Goal: Obtain resource: Obtain resource

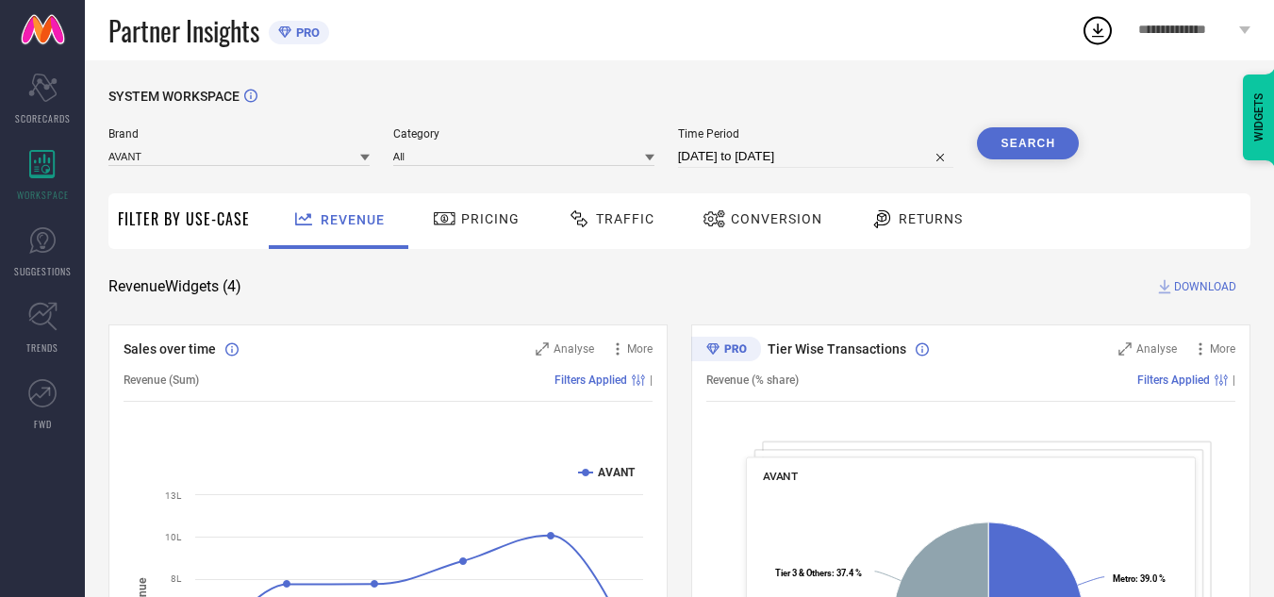
click at [623, 234] on div "Traffic" at bounding box center [611, 219] width 96 height 32
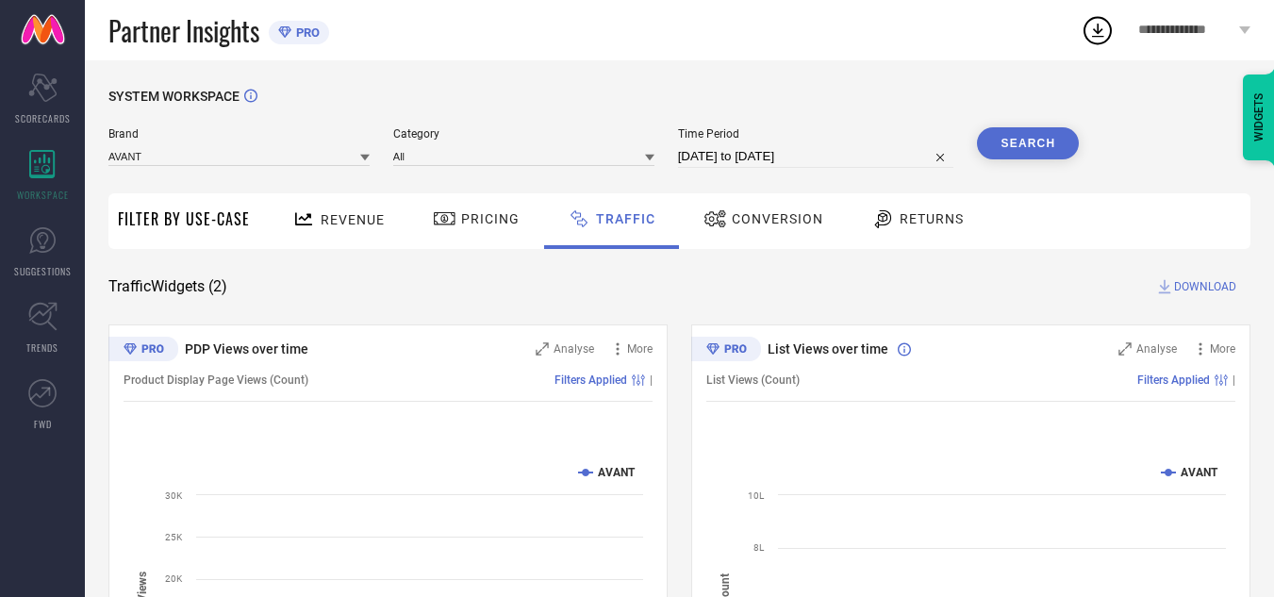
click at [851, 158] on input "[DATE] to [DATE]" at bounding box center [816, 156] width 276 height 23
select select "7"
select select "2025"
select select "8"
select select "2025"
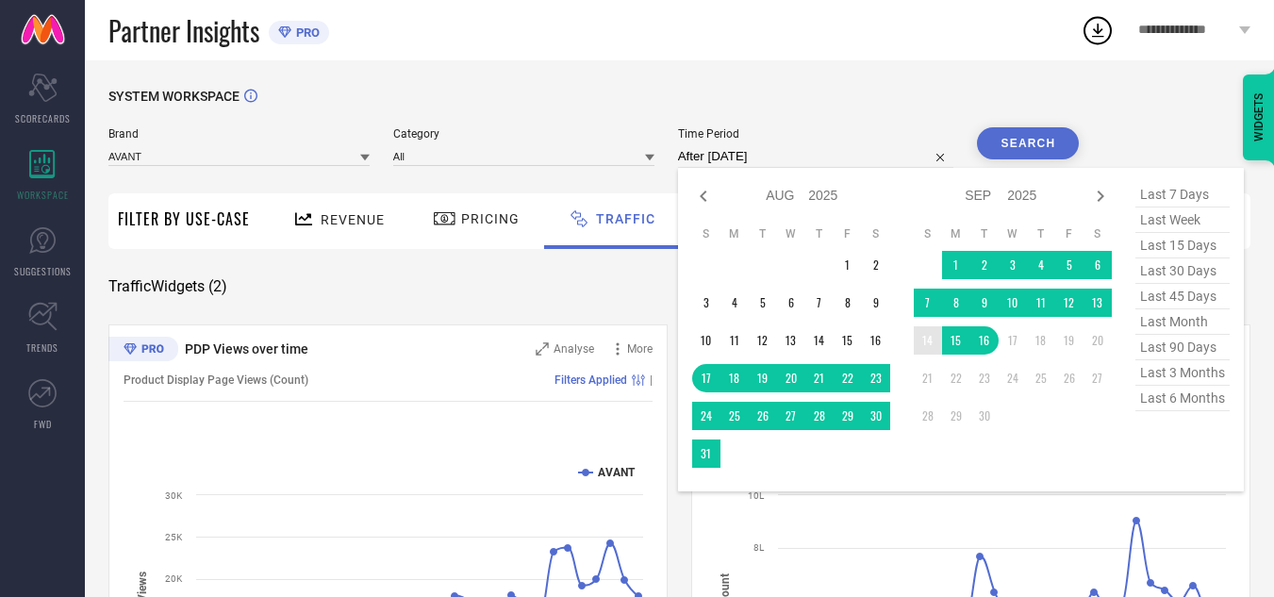
click at [922, 343] on td "14" at bounding box center [928, 340] width 28 height 28
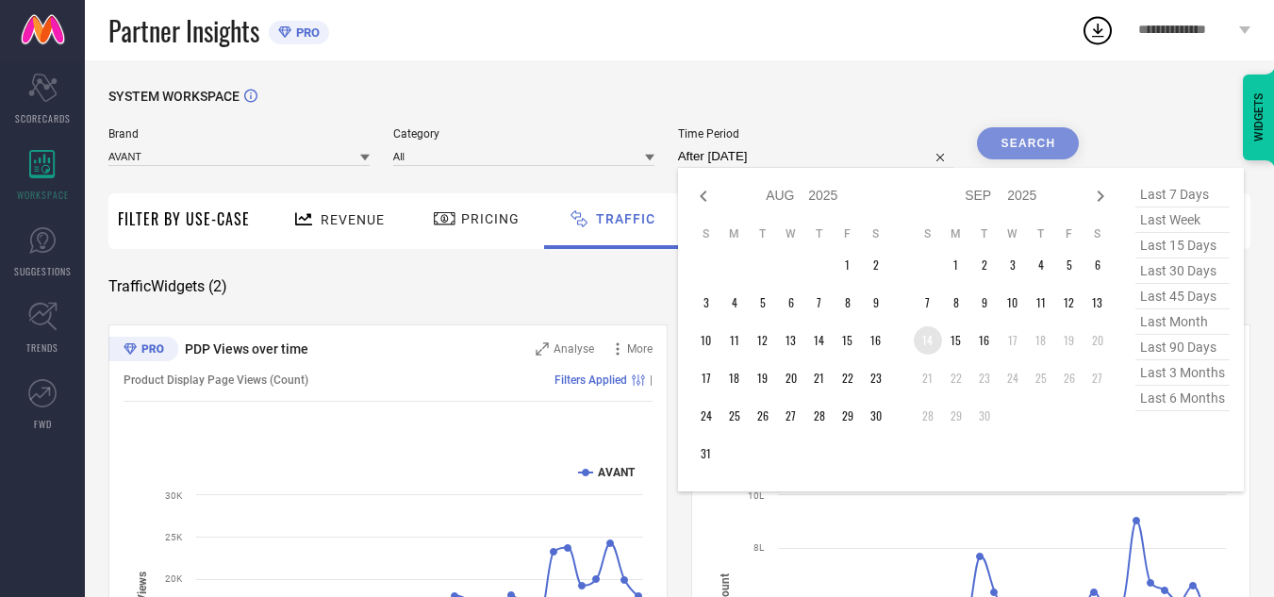
type input "[DATE] to [DATE]"
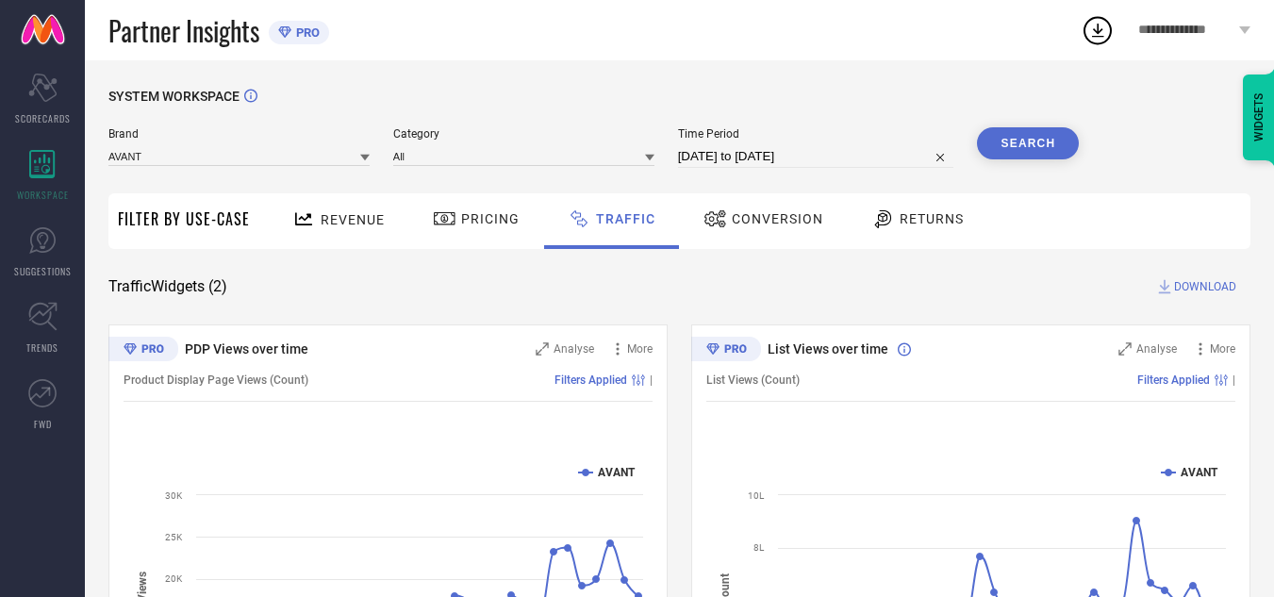
click at [1058, 153] on button "Search" at bounding box center [1028, 143] width 102 height 32
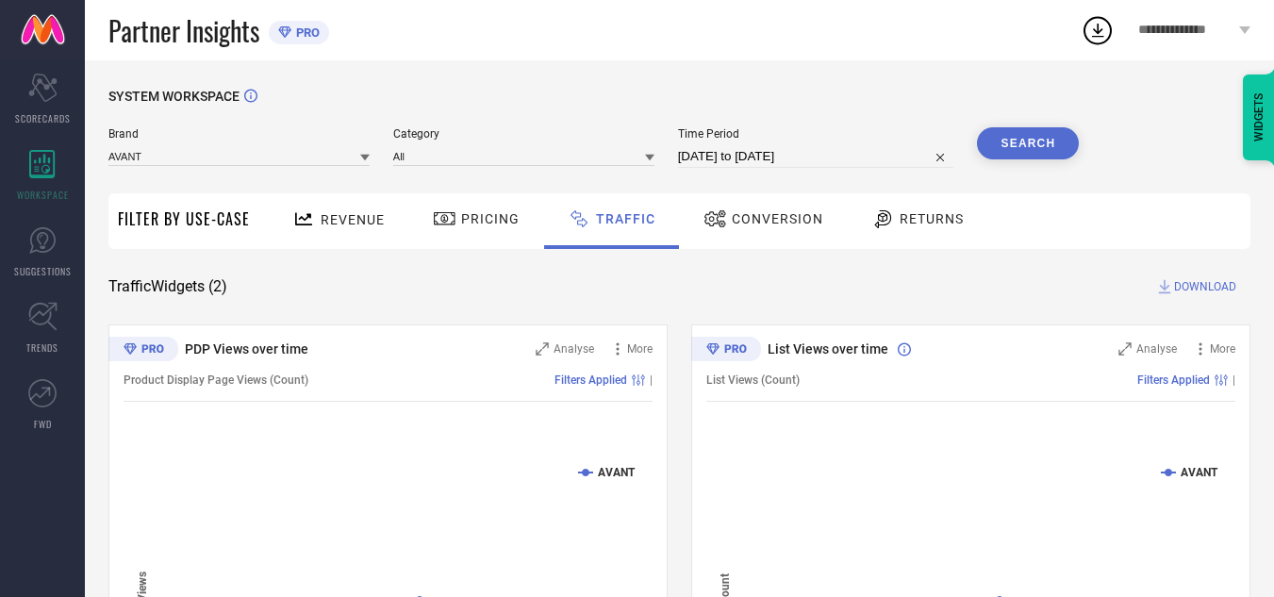
click at [1175, 288] on span "DOWNLOAD" at bounding box center [1205, 286] width 62 height 19
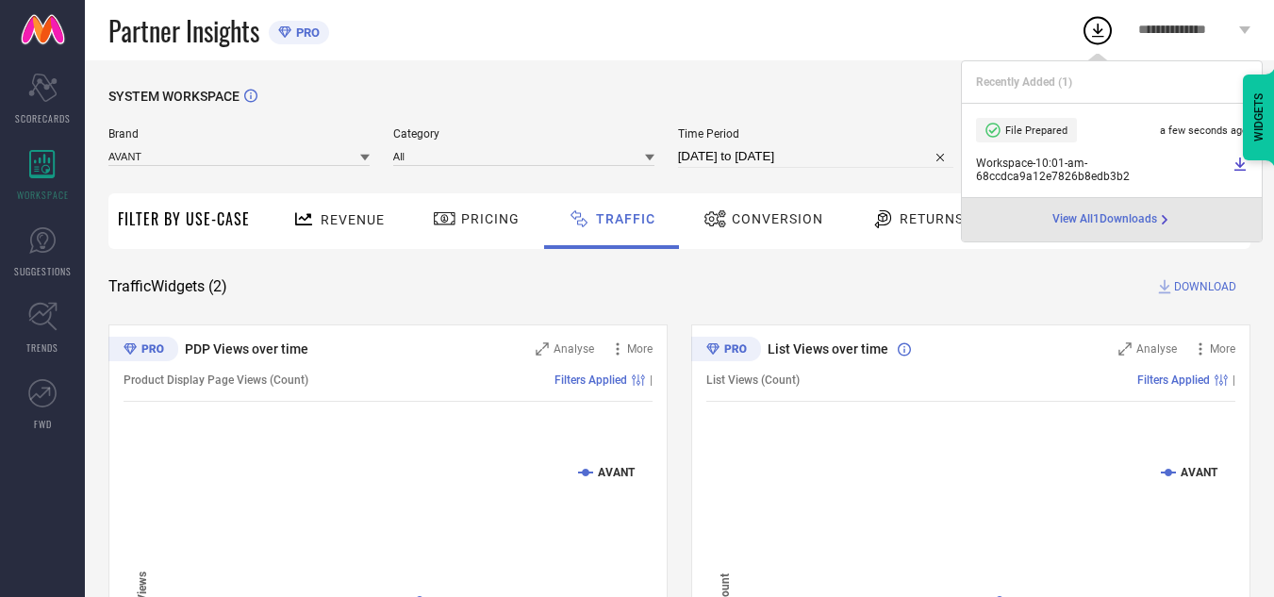
select select "8"
select select "2025"
select select "9"
select select "2025"
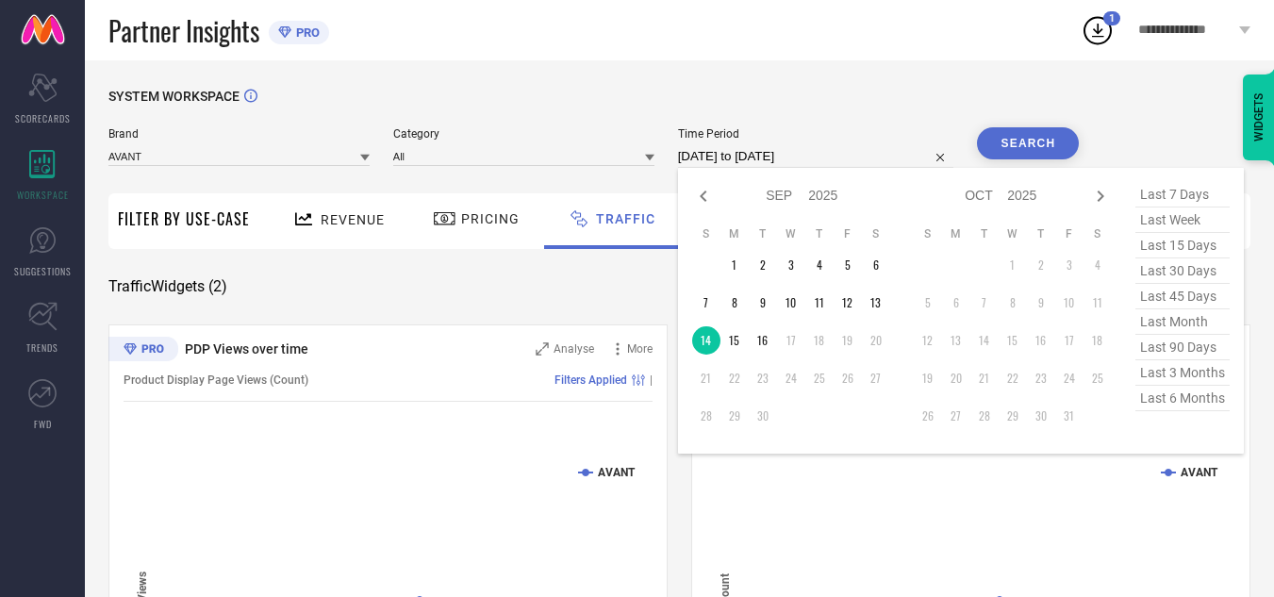
click at [773, 148] on input "[DATE] to [DATE]" at bounding box center [816, 156] width 276 height 23
click at [739, 335] on td "15" at bounding box center [735, 340] width 28 height 28
type input "[DATE] to [DATE]"
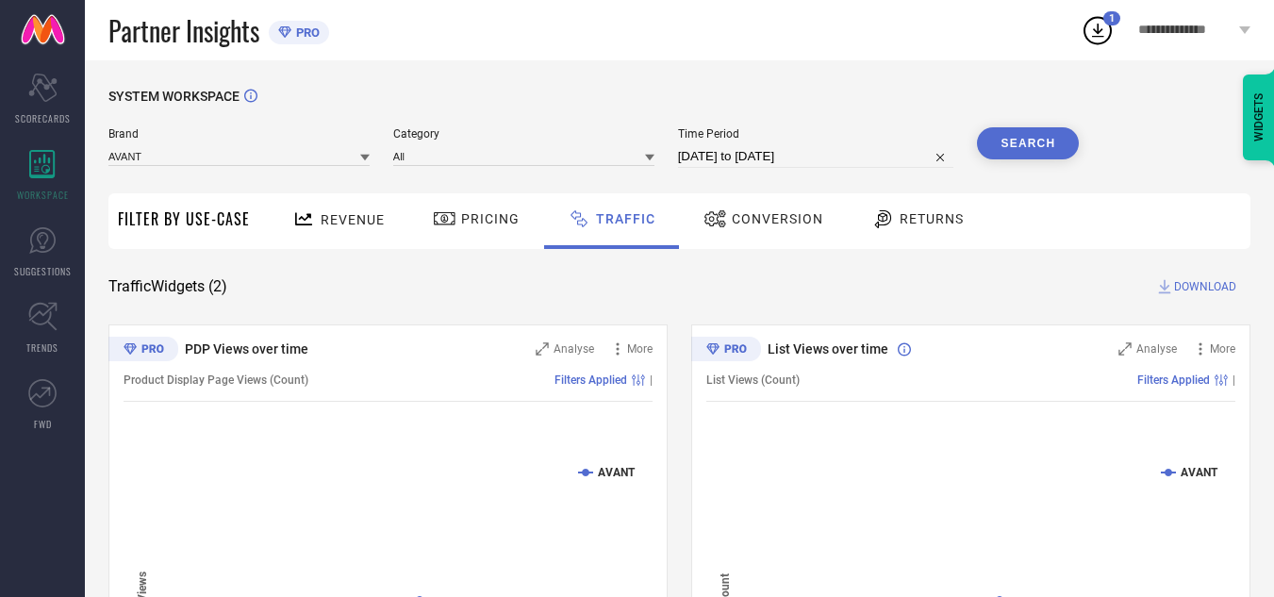
click at [1036, 146] on button "Search" at bounding box center [1028, 143] width 102 height 32
click at [1197, 291] on span "DOWNLOAD" at bounding box center [1205, 286] width 62 height 19
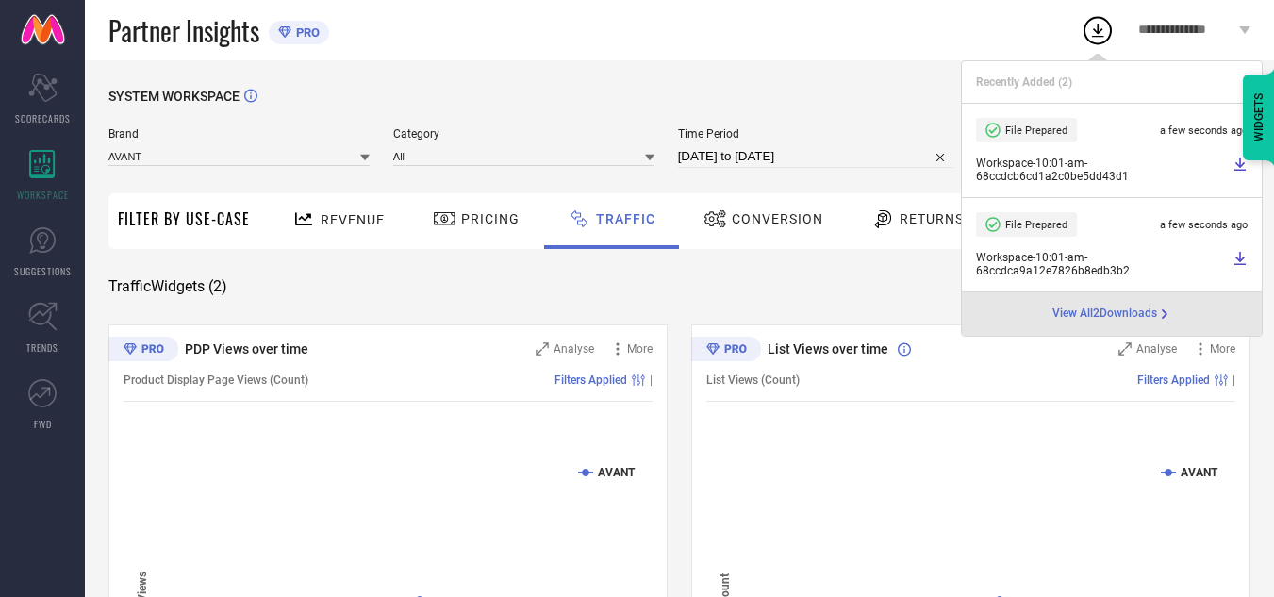
select select "8"
select select "2025"
select select "9"
select select "2025"
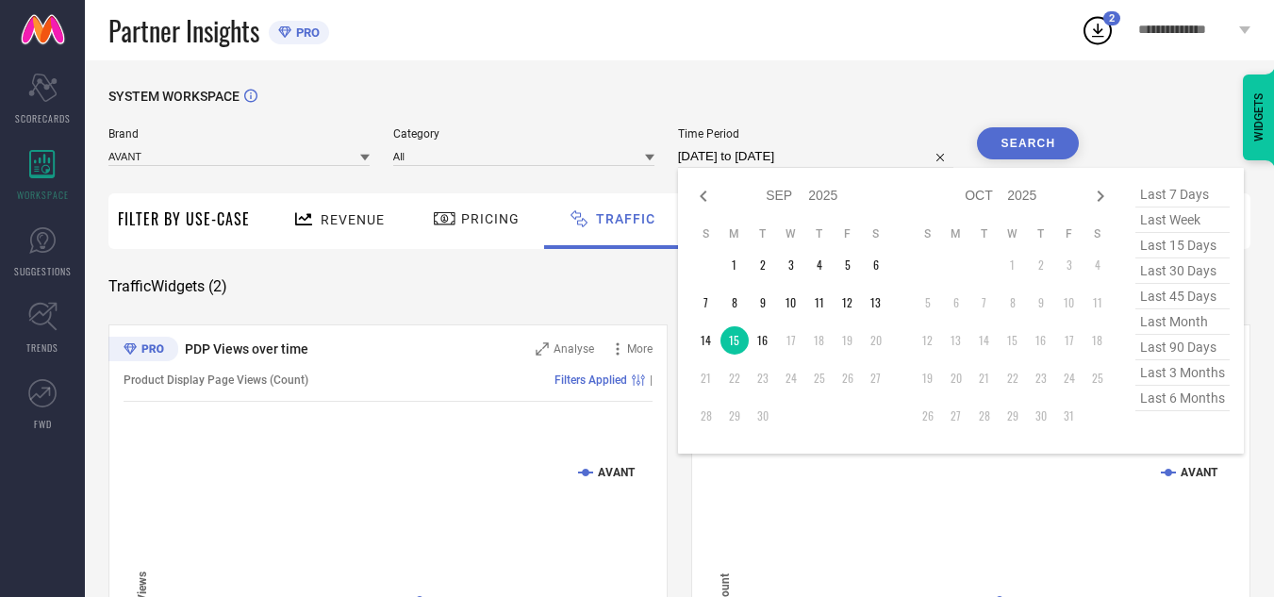
click at [824, 158] on input "[DATE] to [DATE]" at bounding box center [816, 156] width 276 height 23
click at [770, 337] on td "16" at bounding box center [763, 340] width 28 height 28
type input "[DATE] to [DATE]"
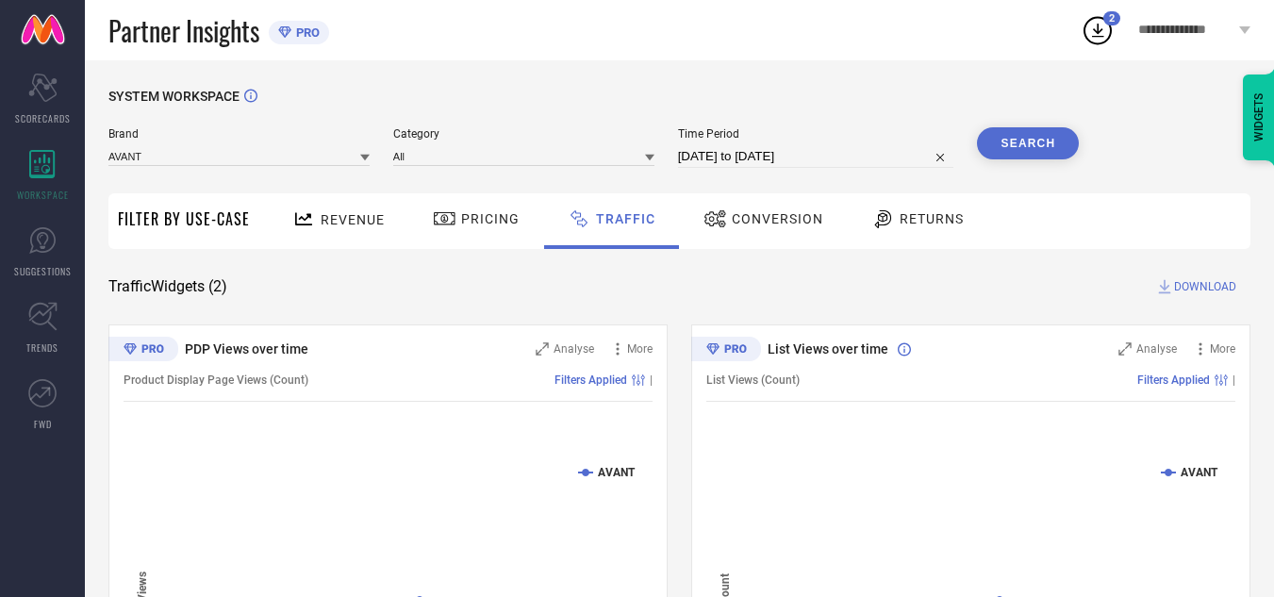
click at [1008, 131] on button "Search" at bounding box center [1028, 143] width 102 height 32
click at [1198, 288] on span "DOWNLOAD" at bounding box center [1205, 286] width 62 height 19
click at [220, 150] on input at bounding box center [238, 156] width 261 height 20
click at [209, 205] on div "CULT" at bounding box center [238, 214] width 261 height 32
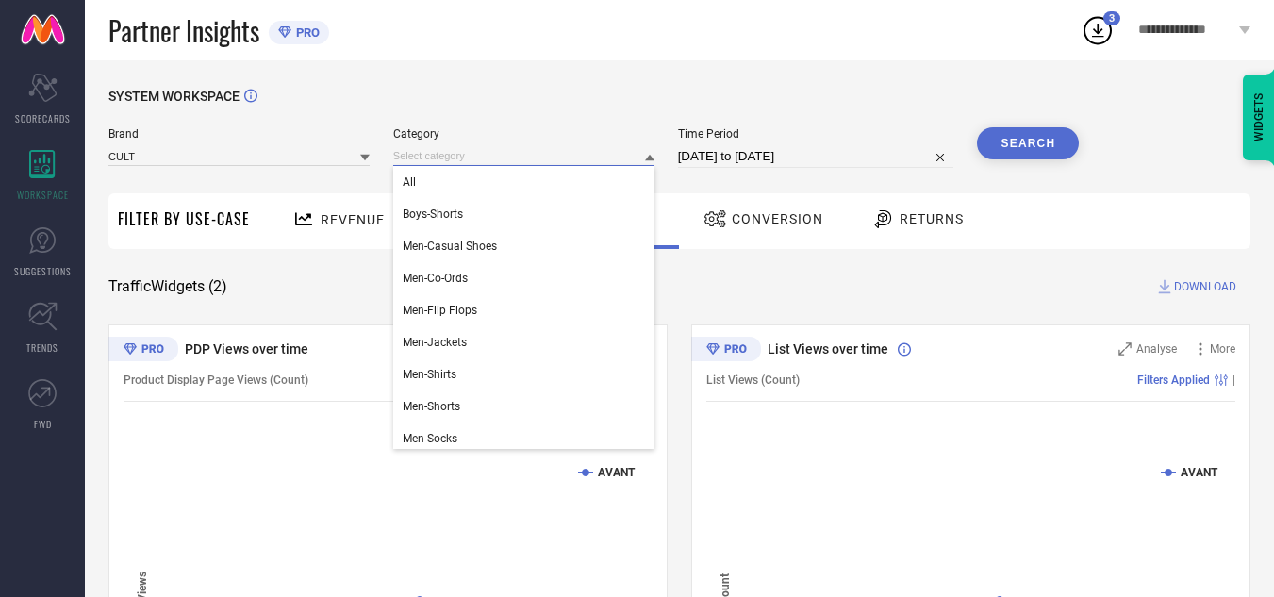
click at [417, 149] on input at bounding box center [523, 156] width 261 height 20
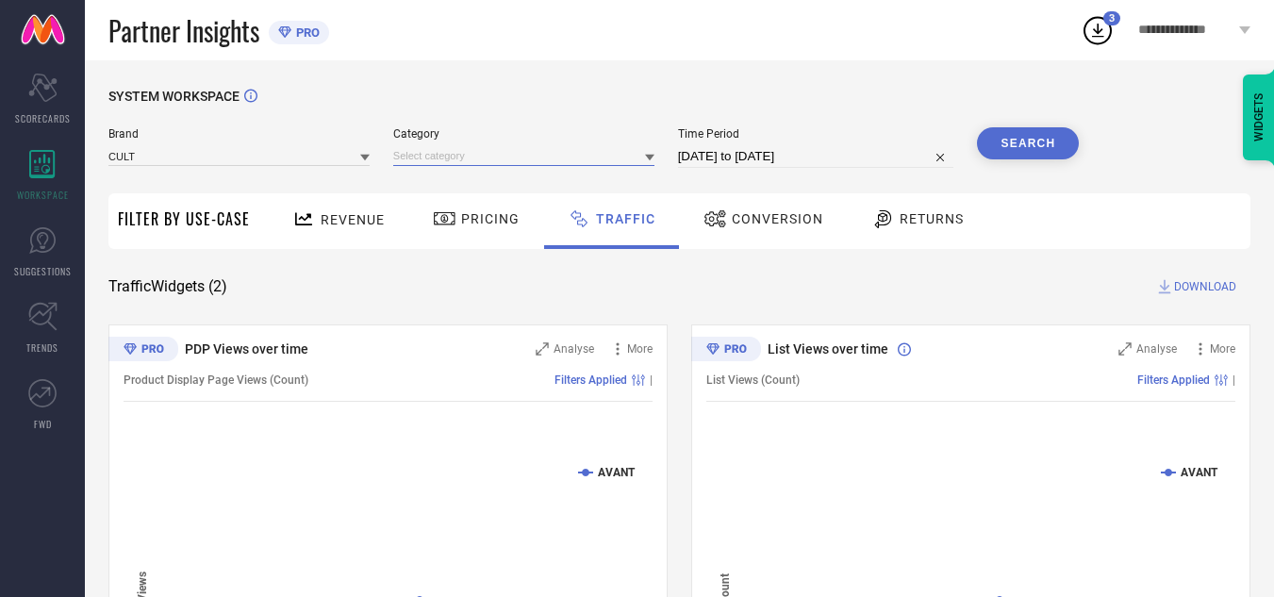
click at [426, 160] on input at bounding box center [523, 156] width 261 height 20
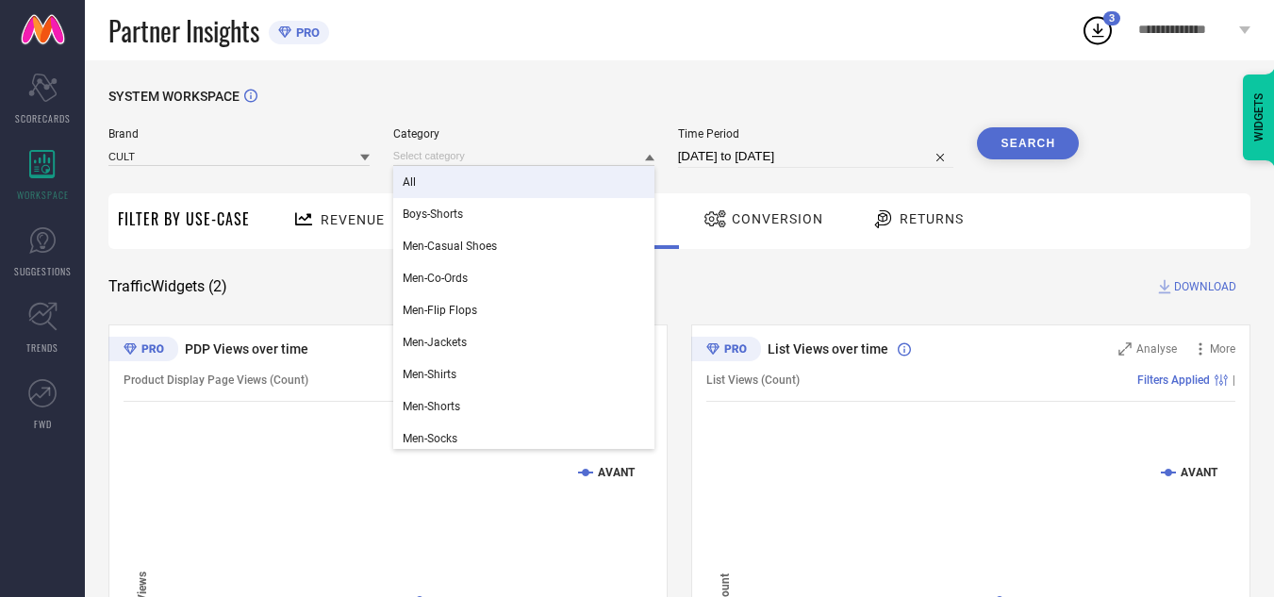
click at [431, 178] on div "All" at bounding box center [523, 182] width 261 height 32
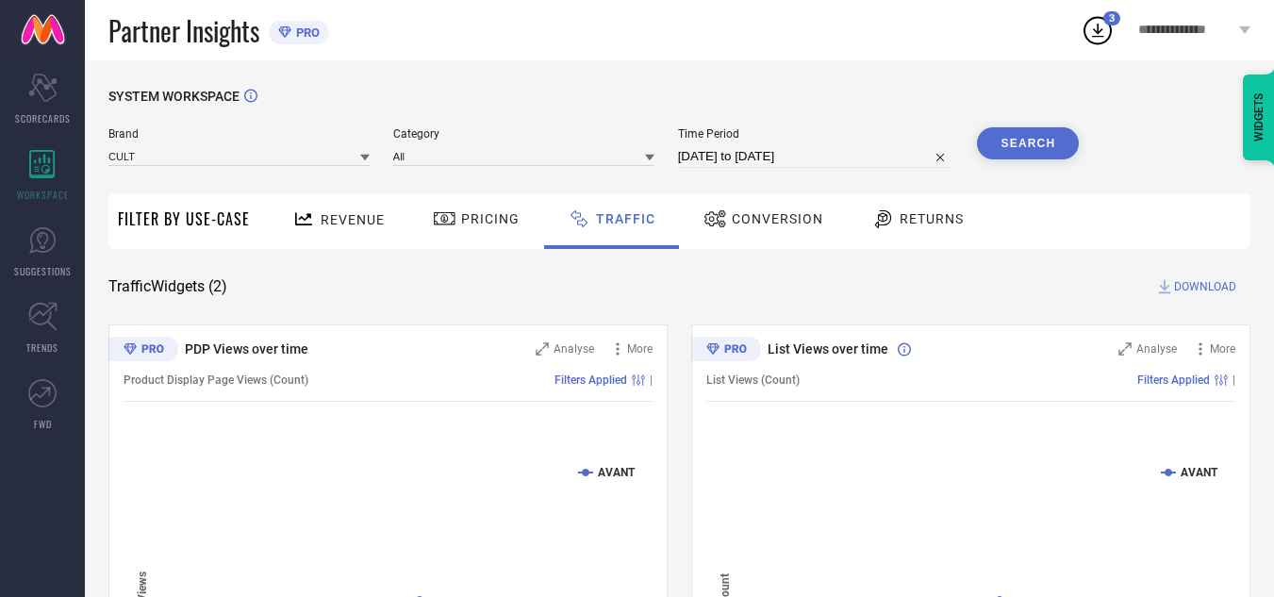
select select "8"
select select "2025"
select select "9"
select select "2025"
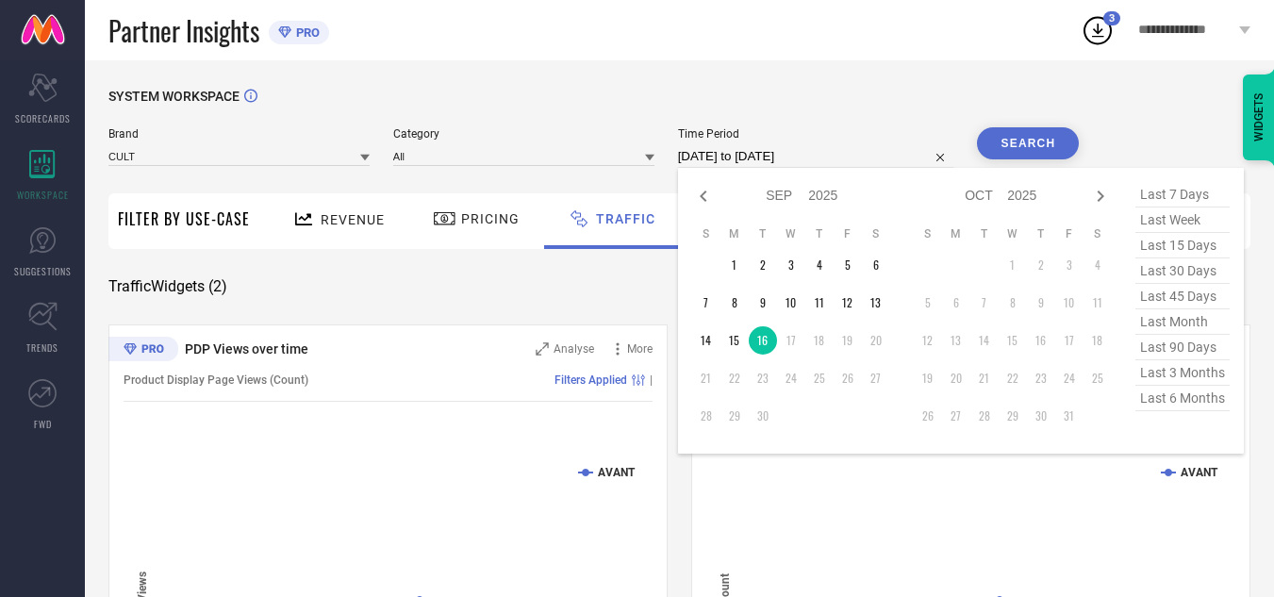
click at [870, 153] on input "[DATE] to [DATE]" at bounding box center [816, 156] width 276 height 23
click at [706, 337] on td "14" at bounding box center [706, 340] width 28 height 28
type input "[DATE] to [DATE]"
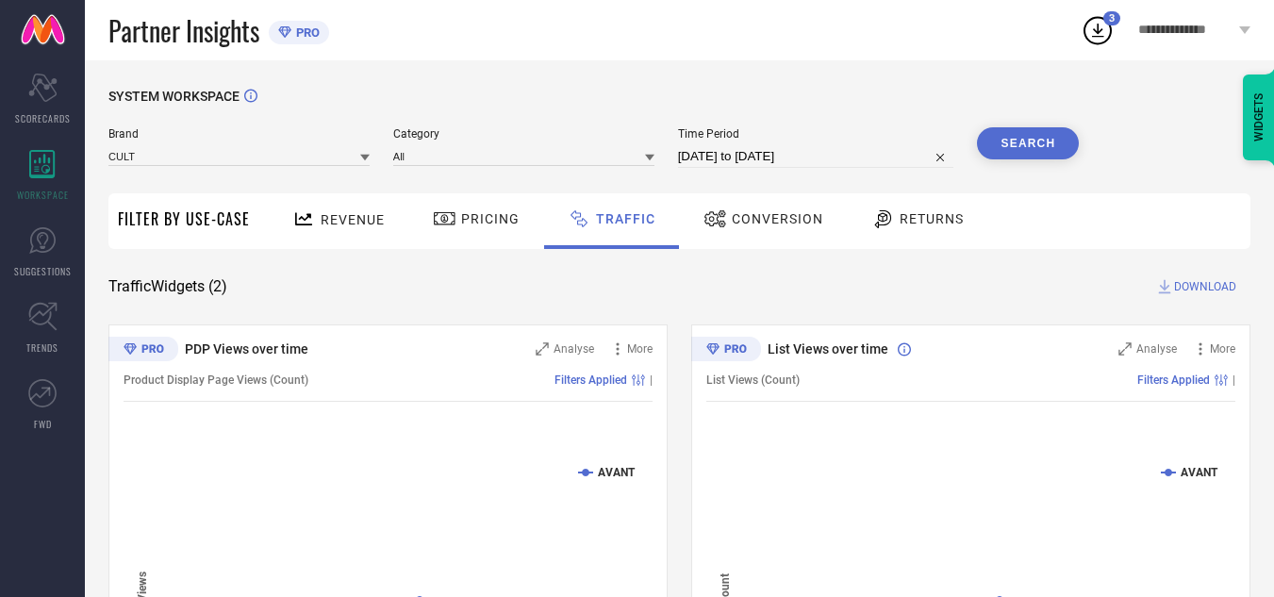
click at [1026, 155] on button "Search" at bounding box center [1028, 143] width 102 height 32
click at [1183, 292] on span "DOWNLOAD" at bounding box center [1205, 286] width 62 height 19
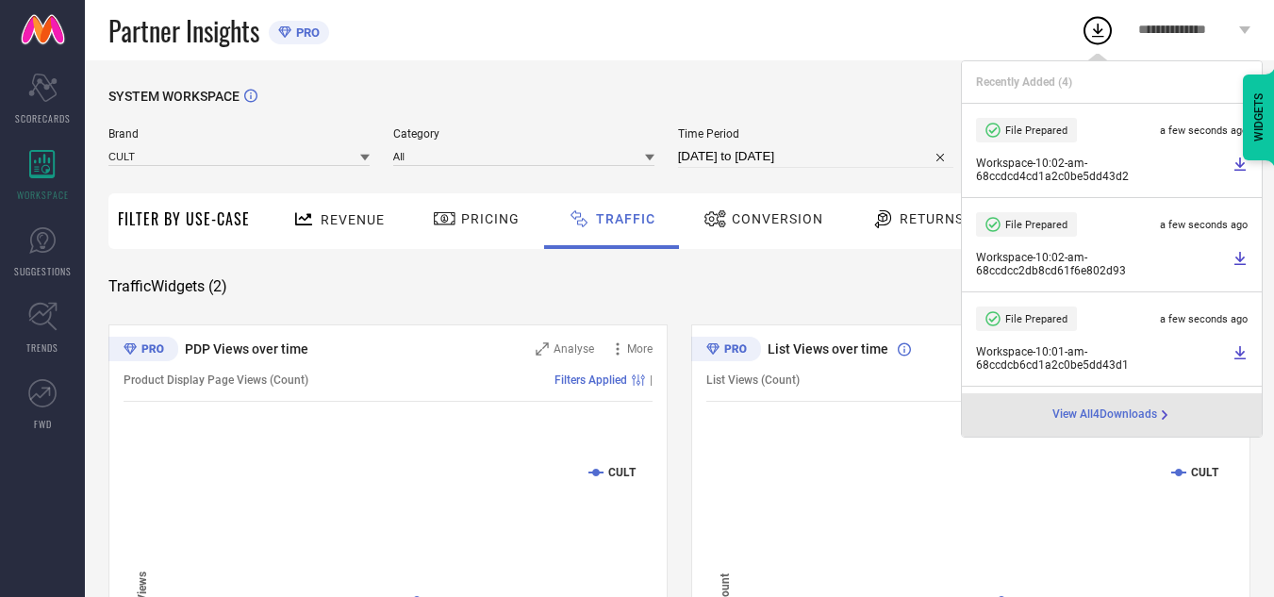
click at [806, 155] on input "[DATE] to [DATE]" at bounding box center [816, 156] width 276 height 23
select select "8"
select select "2025"
select select "9"
select select "2025"
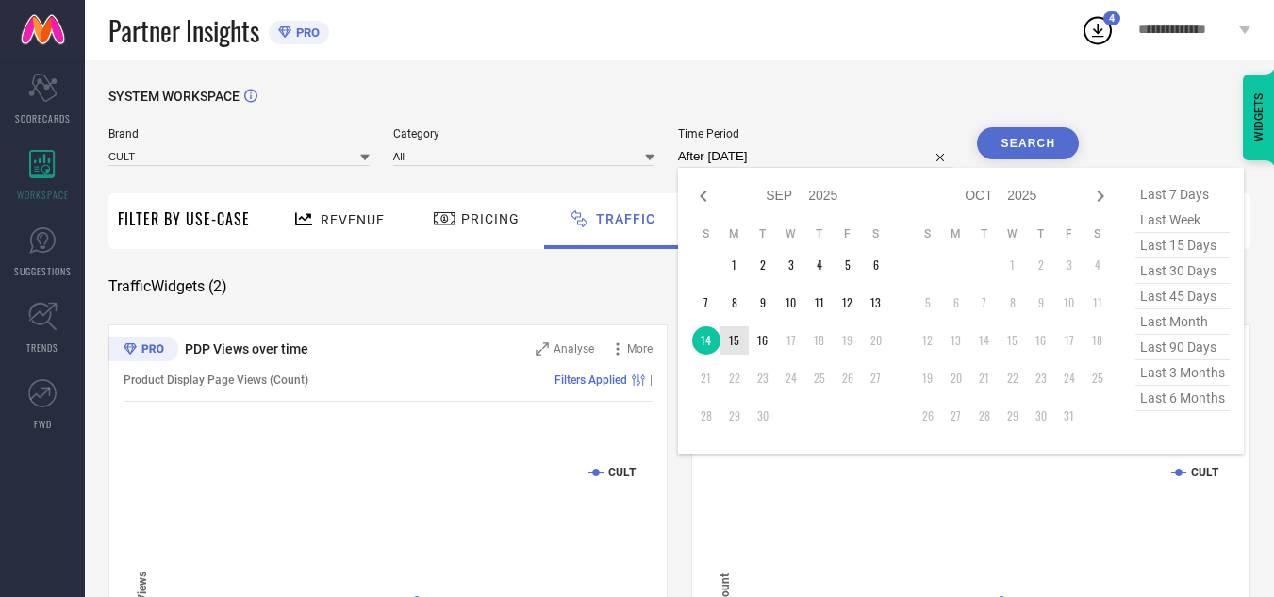
click at [731, 349] on td "15" at bounding box center [735, 340] width 28 height 28
type input "[DATE] to [DATE]"
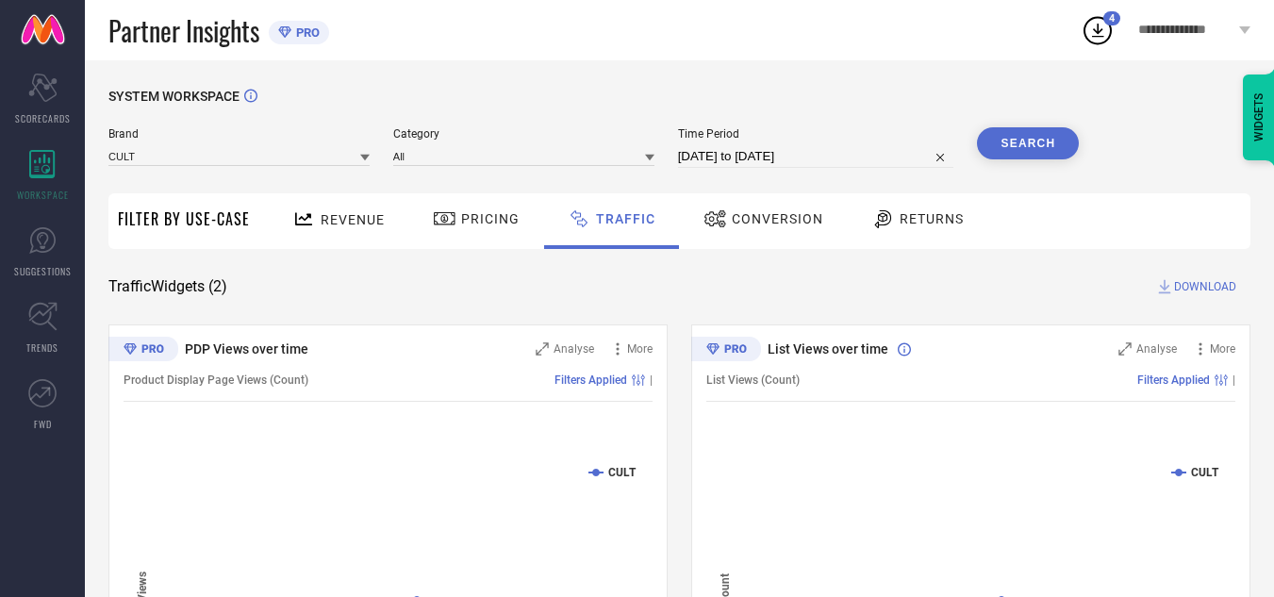
click at [989, 155] on button "Search" at bounding box center [1028, 143] width 102 height 32
click at [1202, 294] on span "DOWNLOAD" at bounding box center [1205, 286] width 62 height 19
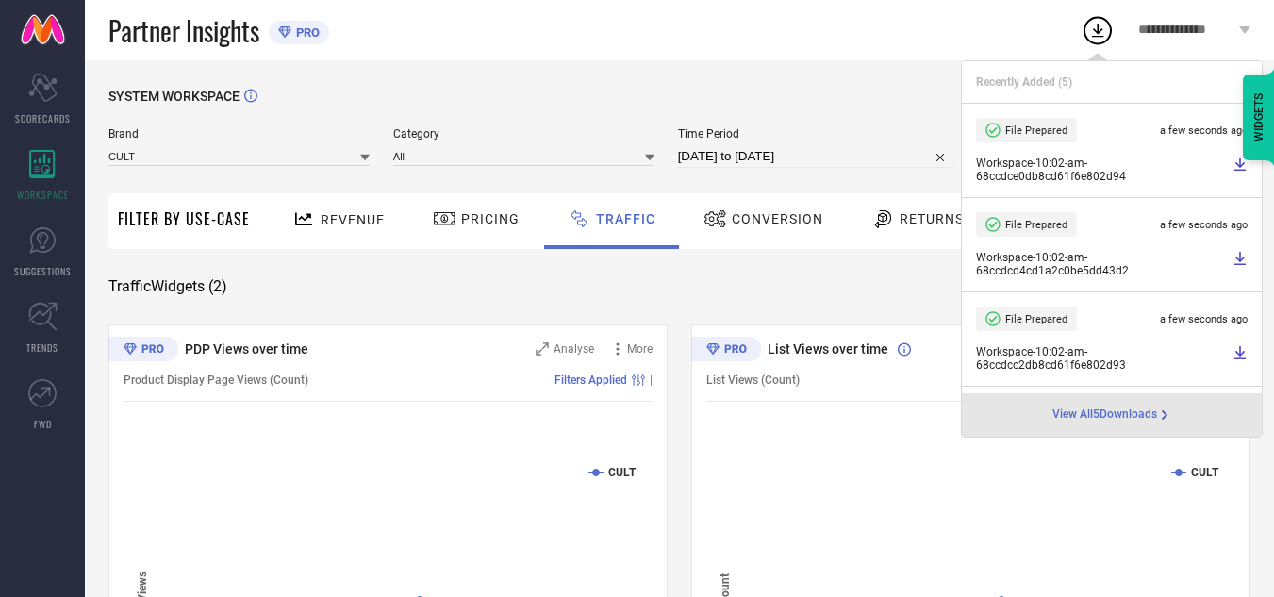
select select "8"
select select "2025"
select select "9"
select select "2025"
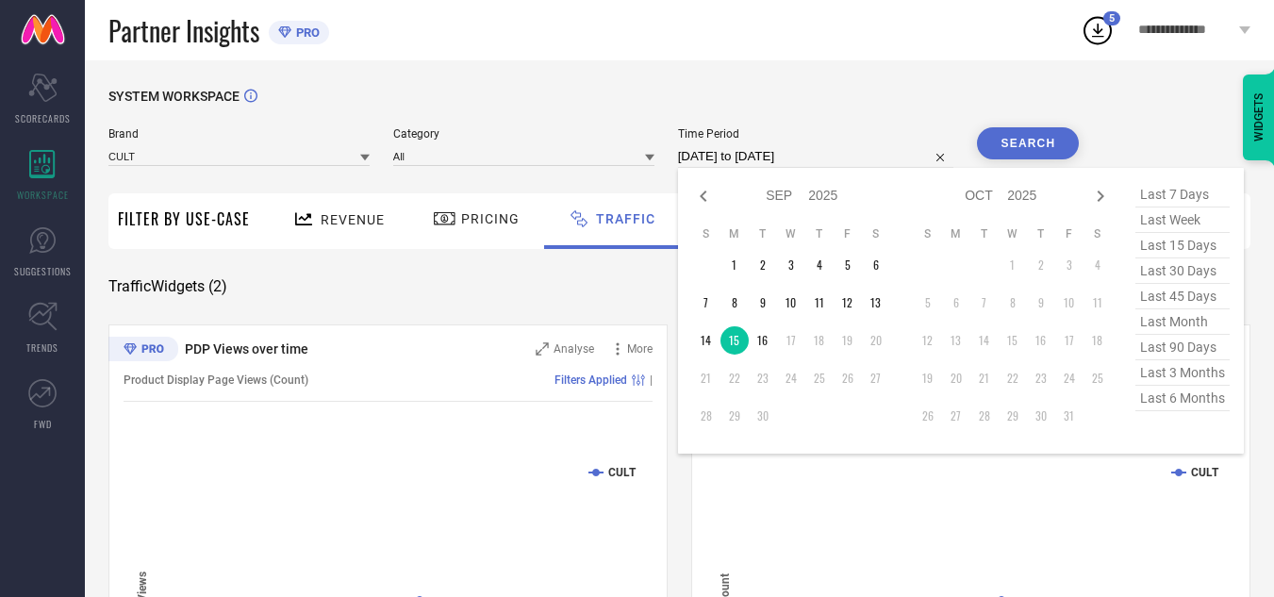
click at [851, 158] on input "[DATE] to [DATE]" at bounding box center [816, 156] width 276 height 23
click at [776, 352] on table "S M T W T F S 1 2 3 4 5 6 7 8 9 10 11 12 13 14 15 16 17 18 19 20 21 22 23 24 25…" at bounding box center [791, 328] width 198 height 223
type input "[DATE] to [DATE]"
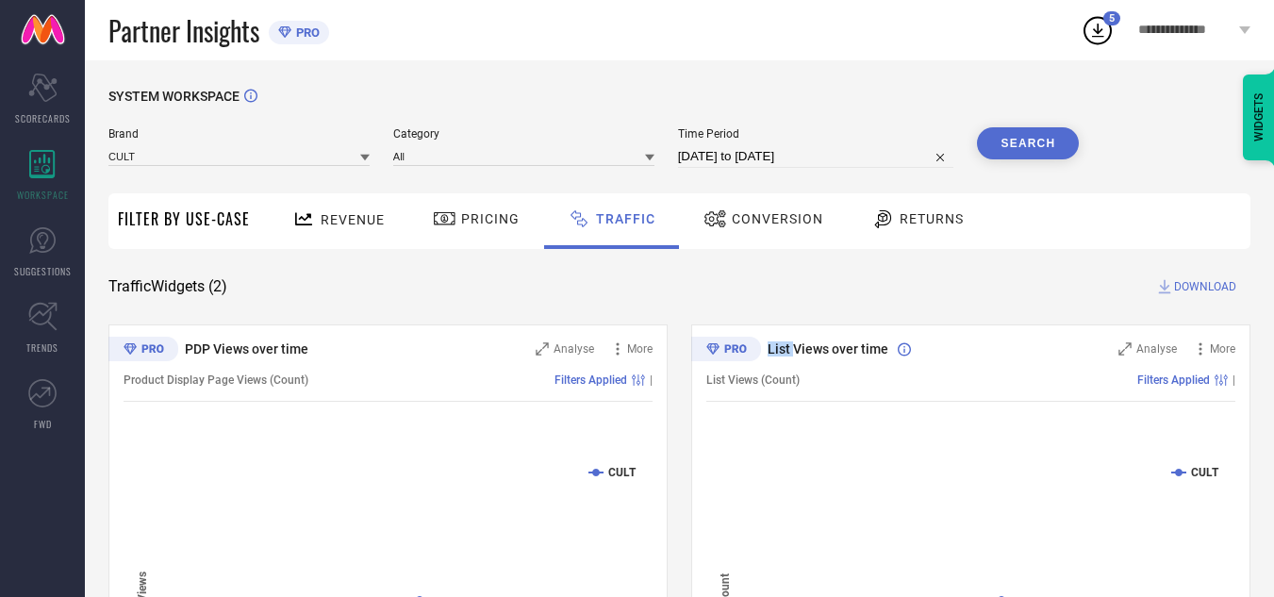
click at [769, 346] on span "List Views over time" at bounding box center [828, 348] width 121 height 15
click at [779, 310] on div "SYSTEM WORKSPACE Brand CULT Category All Time Period [DATE] to [DATE] Search Fi…" at bounding box center [679, 442] width 1142 height 707
click at [1011, 143] on button "Search" at bounding box center [1028, 143] width 102 height 32
click at [1208, 288] on span "DOWNLOAD" at bounding box center [1205, 286] width 62 height 19
